Goal: Transaction & Acquisition: Purchase product/service

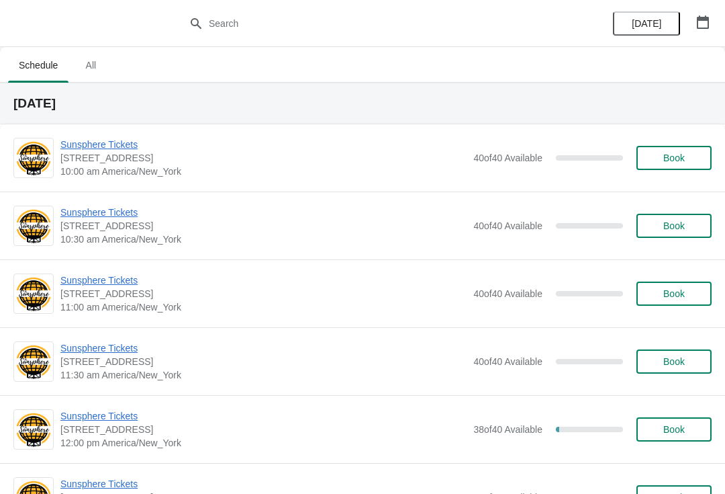
click at [699, 155] on span "Book" at bounding box center [674, 157] width 51 height 11
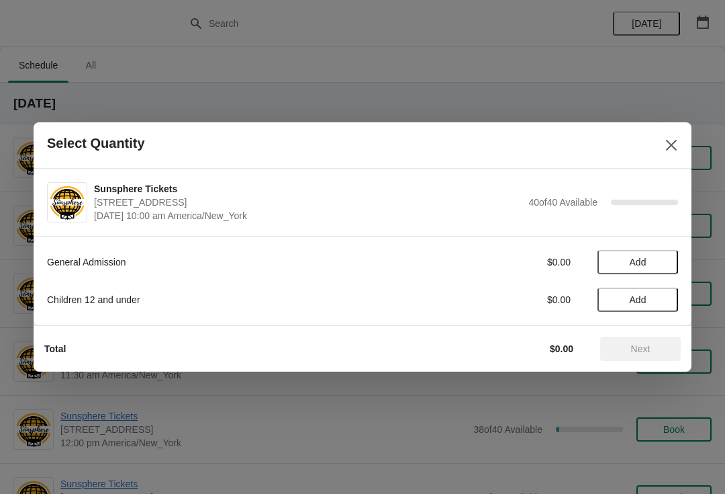
click at [667, 263] on button "Add" at bounding box center [638, 262] width 81 height 24
click at [637, 333] on div "Total $10.00 Next" at bounding box center [357, 343] width 647 height 35
click at [615, 347] on span "Next" at bounding box center [640, 348] width 59 height 11
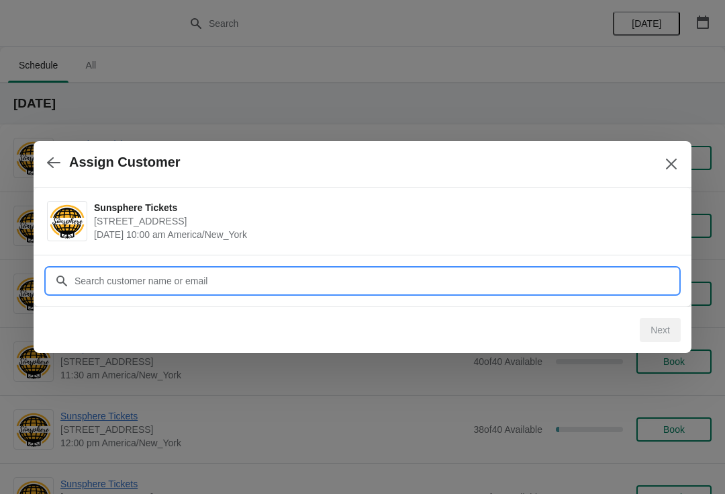
click at [557, 275] on input "Customer" at bounding box center [376, 281] width 604 height 24
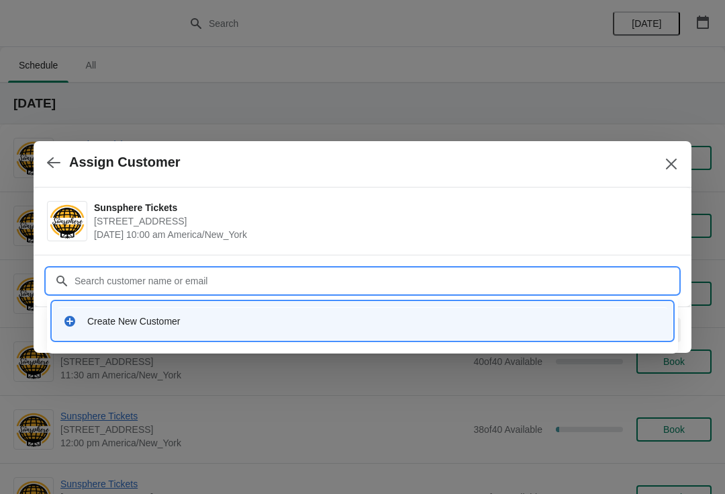
click at [254, 323] on div "Create New Customer" at bounding box center [374, 320] width 575 height 13
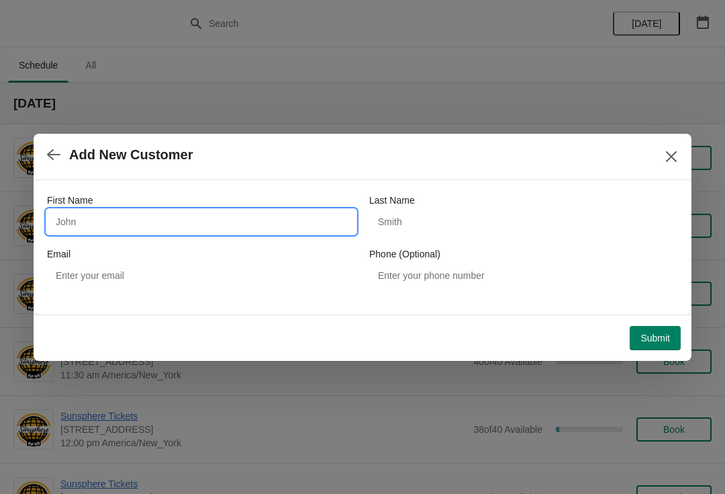
click at [179, 219] on input "First Name" at bounding box center [201, 221] width 309 height 24
type input "W"
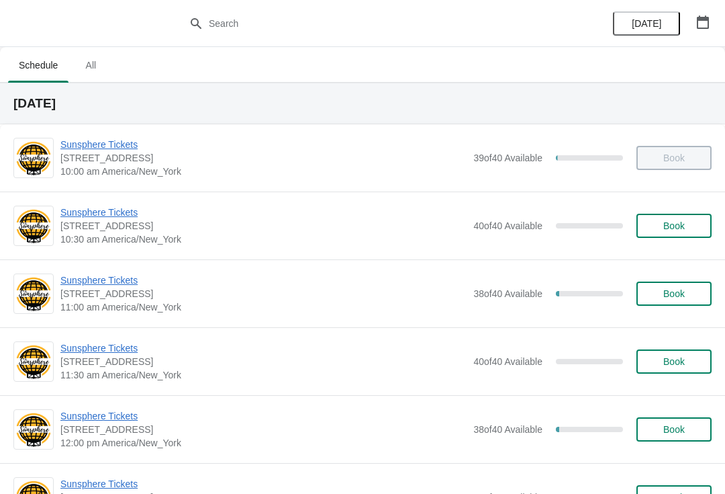
click at [71, 285] on span "Sunsphere Tickets" at bounding box center [263, 279] width 406 height 13
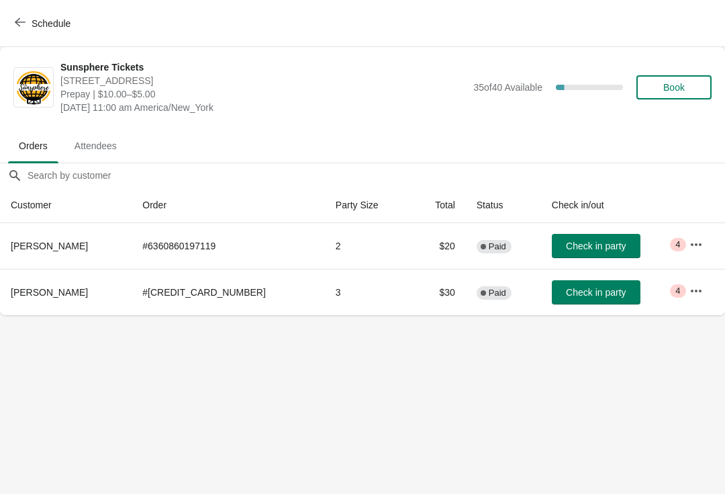
click at [599, 234] on button "Check in party" at bounding box center [596, 246] width 89 height 24
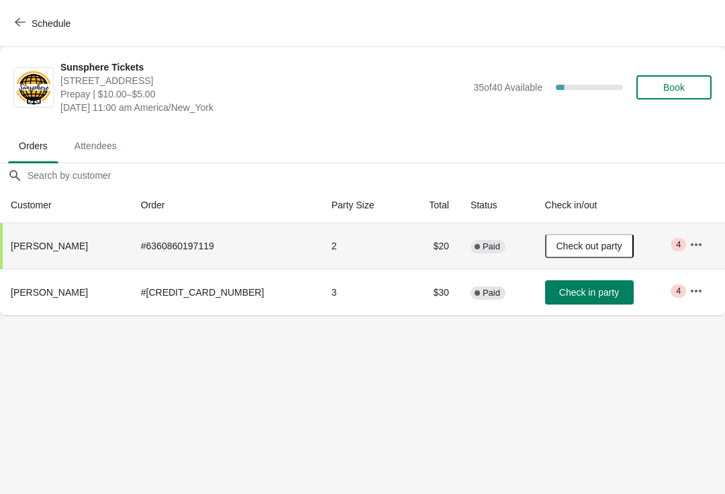
click at [671, 77] on button "Book" at bounding box center [674, 87] width 75 height 24
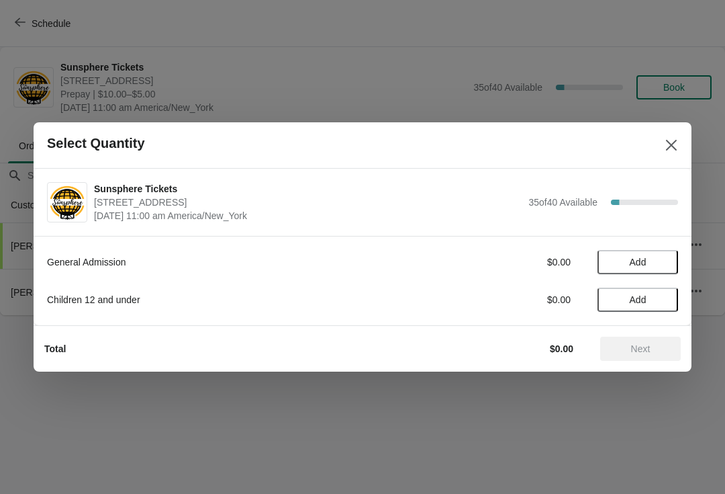
click at [93, 50] on div at bounding box center [362, 247] width 725 height 494
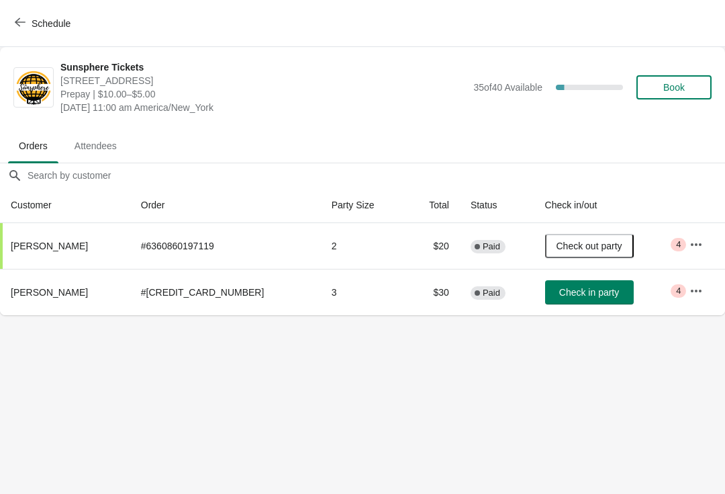
click at [545, 284] on button "Check in party" at bounding box center [589, 292] width 89 height 24
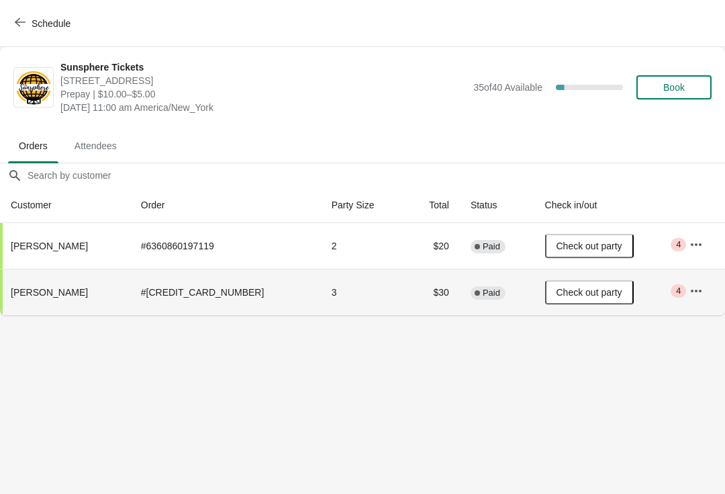
click at [677, 75] on button "Book" at bounding box center [674, 87] width 75 height 24
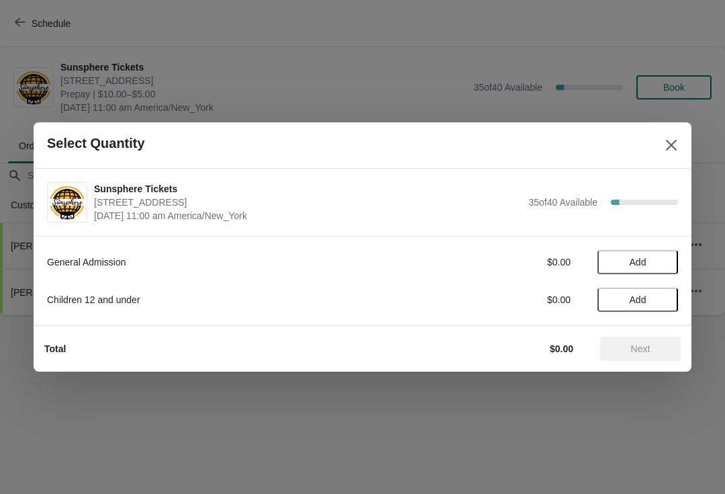
click at [649, 263] on span "Add" at bounding box center [638, 262] width 56 height 11
click at [661, 263] on icon at bounding box center [661, 262] width 5 height 5
click at [670, 259] on div "2" at bounding box center [638, 262] width 81 height 14
click at [663, 265] on icon at bounding box center [661, 262] width 14 height 14
click at [649, 296] on span "Add" at bounding box center [638, 299] width 56 height 11
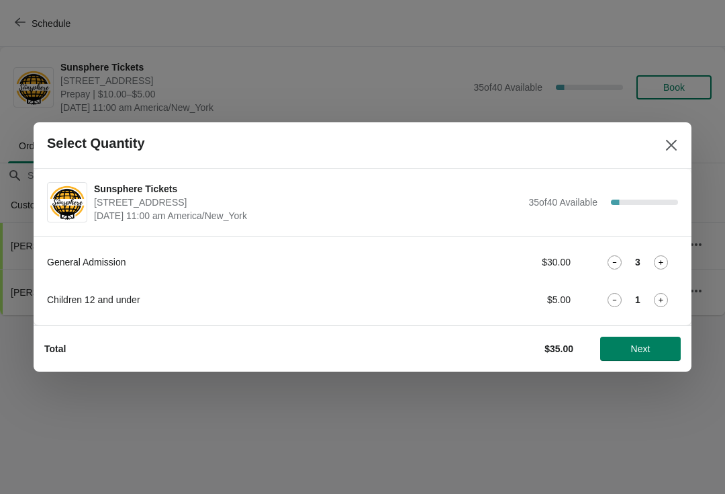
click at [651, 338] on button "Next" at bounding box center [640, 348] width 81 height 24
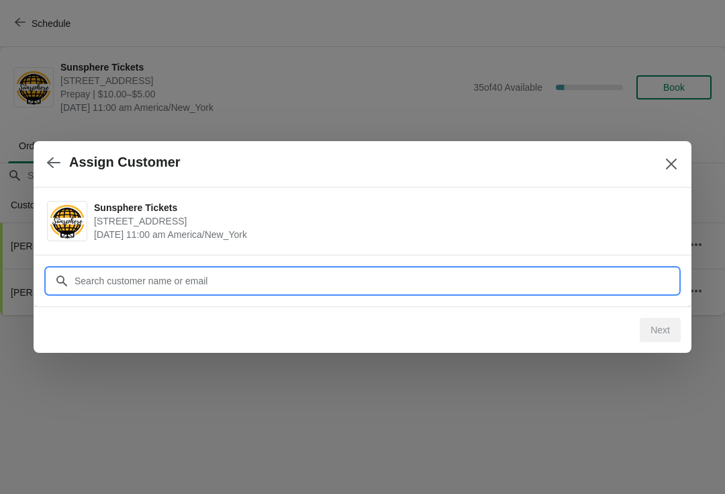
click at [579, 281] on input "Customer" at bounding box center [376, 281] width 604 height 24
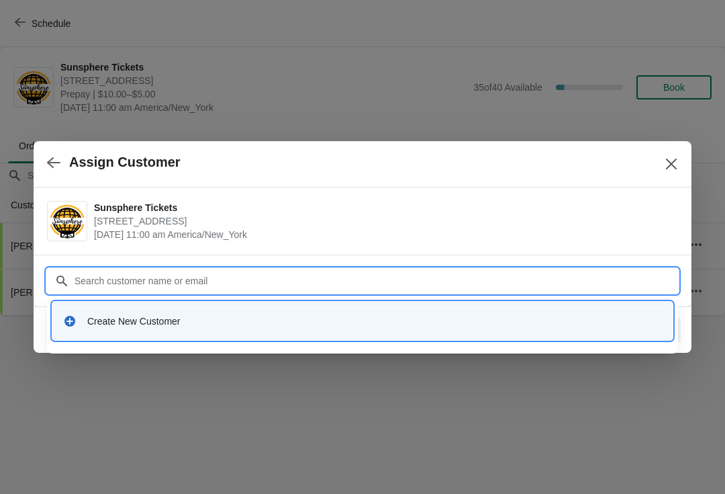
click at [213, 326] on div "Create New Customer" at bounding box center [374, 320] width 575 height 13
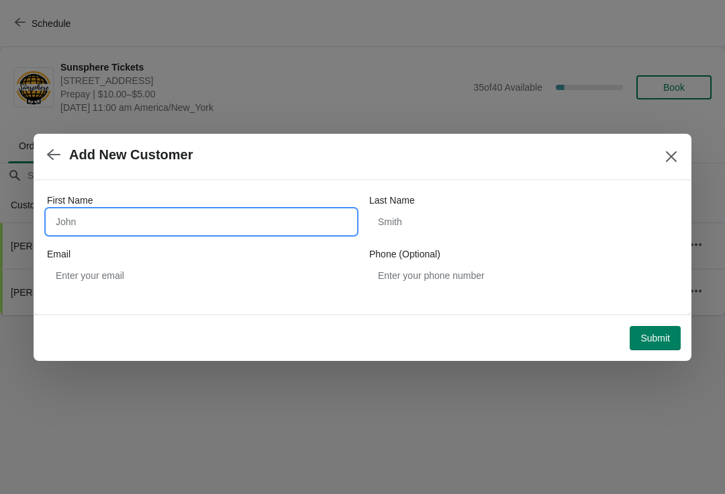
click at [173, 223] on input "First Name" at bounding box center [201, 221] width 309 height 24
type input "W"
click at [655, 312] on div "First Name W Last Name Email Phone (Optional)" at bounding box center [363, 247] width 658 height 134
